Goal: Information Seeking & Learning: Learn about a topic

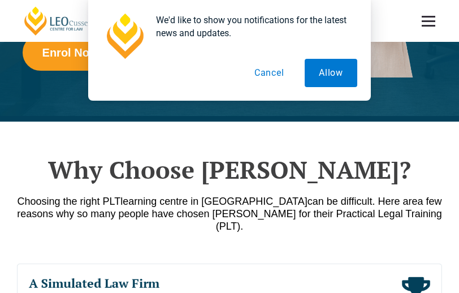
click at [155, 50] on div "We'd like to show you notifications for the latest news and updates. Allow Canc…" at bounding box center [229, 50] width 459 height 101
click at [249, 75] on button "Cancel" at bounding box center [269, 73] width 58 height 28
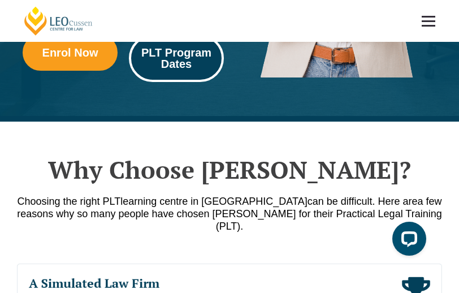
click at [158, 55] on span "PLT Program Dates" at bounding box center [176, 58] width 79 height 23
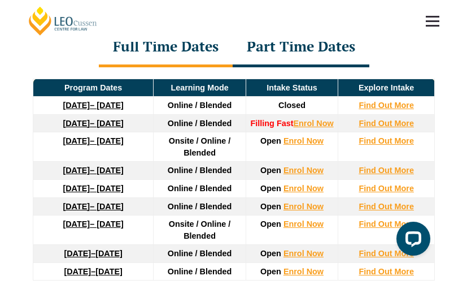
scroll to position [1510, 0]
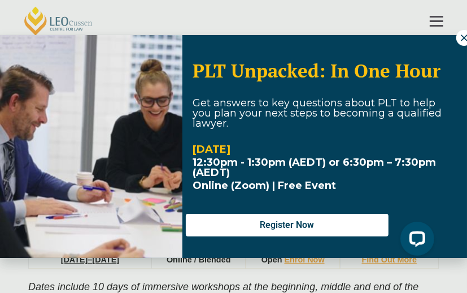
click at [458, 32] on button at bounding box center [464, 38] width 16 height 16
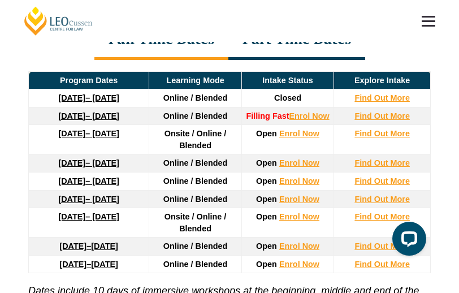
scroll to position [1465, 0]
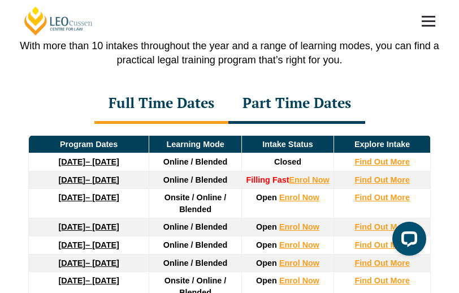
click at [291, 84] on div "Part Time Dates" at bounding box center [296, 104] width 137 height 40
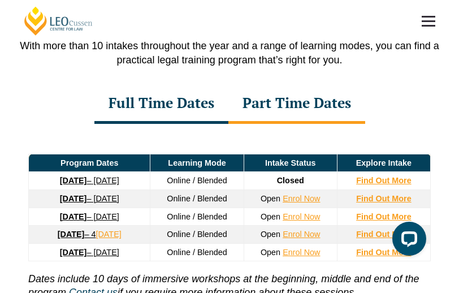
click at [223, 84] on div "Full Time Dates" at bounding box center [161, 104] width 134 height 40
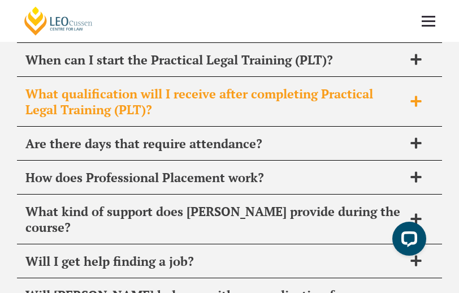
scroll to position [5928, 0]
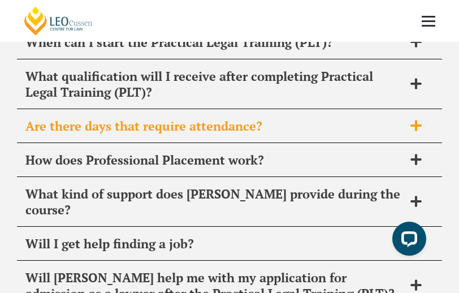
click at [287, 110] on div "Are there days that require attendance?" at bounding box center [229, 126] width 425 height 33
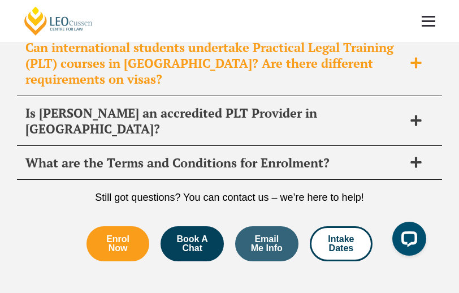
scroll to position [6663, 0]
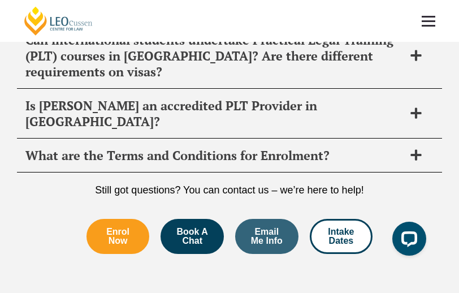
click at [428, 22] on link at bounding box center [428, 21] width 42 height 42
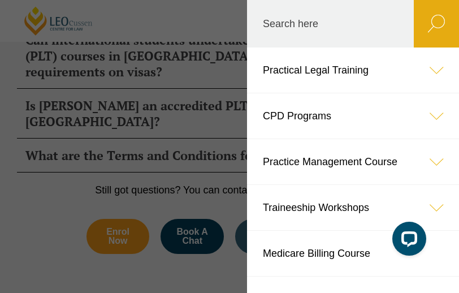
click at [441, 65] on icon at bounding box center [436, 69] width 45 height 45
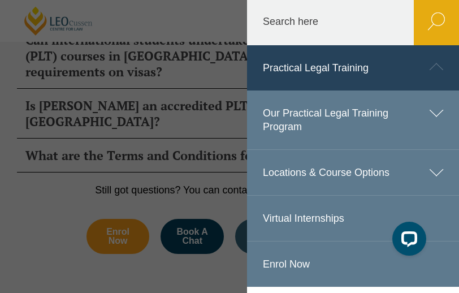
scroll to position [1, 0]
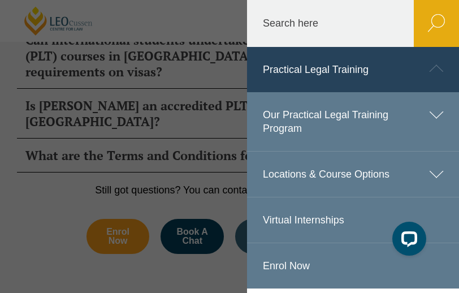
click at [436, 123] on icon at bounding box center [436, 114] width 45 height 45
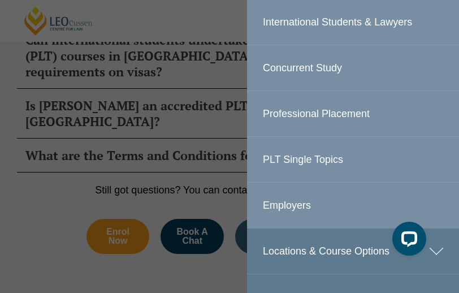
scroll to position [396, 0]
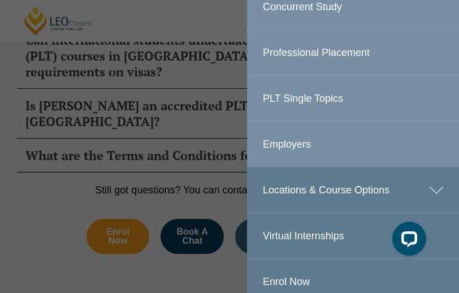
click at [328, 94] on link "PLT Single Topics" at bounding box center [353, 98] width 212 height 45
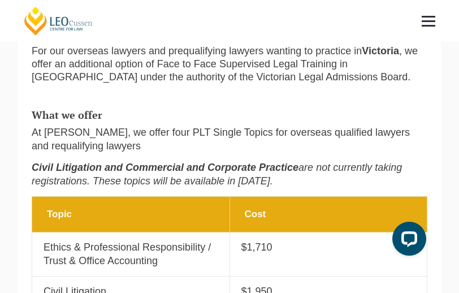
scroll to position [339, 0]
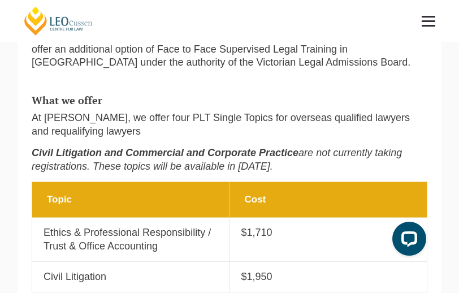
click at [416, 27] on link at bounding box center [428, 21] width 42 height 42
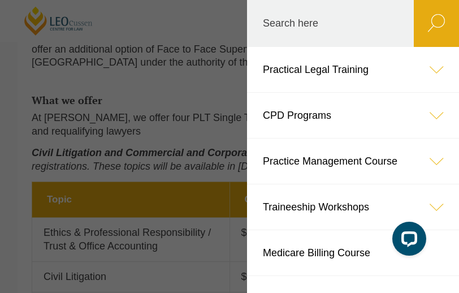
scroll to position [0, 0]
click at [430, 80] on icon at bounding box center [436, 69] width 45 height 45
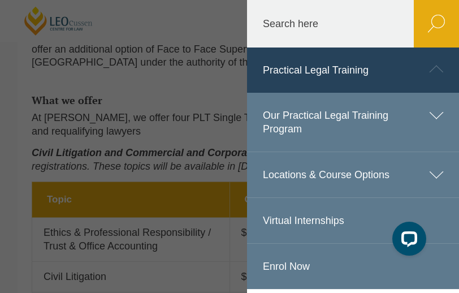
scroll to position [56, 0]
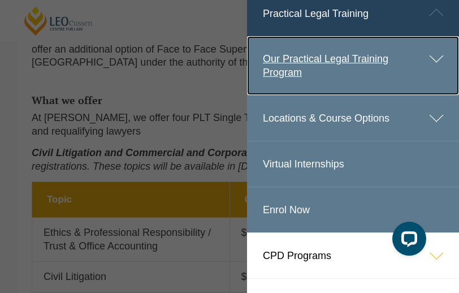
click at [430, 80] on icon at bounding box center [436, 58] width 45 height 45
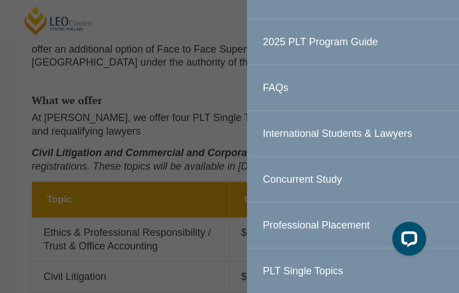
scroll to position [226, 0]
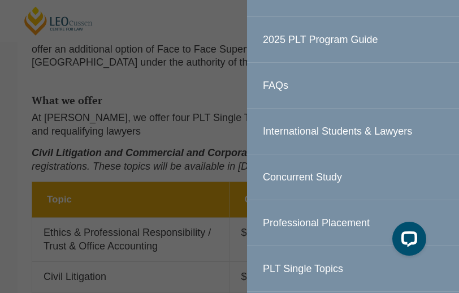
click at [363, 43] on link "2025 PLT Program Guide" at bounding box center [353, 39] width 212 height 45
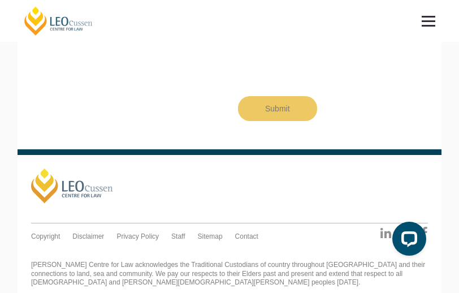
scroll to position [1409, 0]
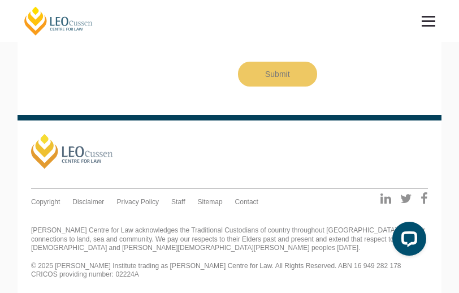
click at [434, 23] on link at bounding box center [428, 21] width 42 height 42
